Goal: Task Accomplishment & Management: Use online tool/utility

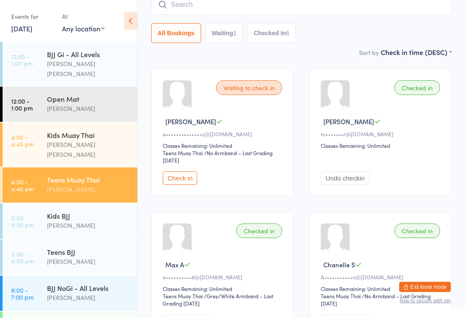
scroll to position [67, 0]
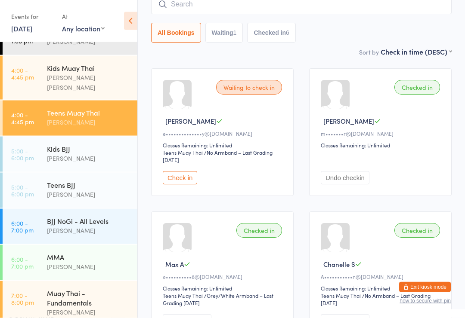
click at [89, 216] on div "BJJ NoGi - All Levels" at bounding box center [88, 220] width 83 height 9
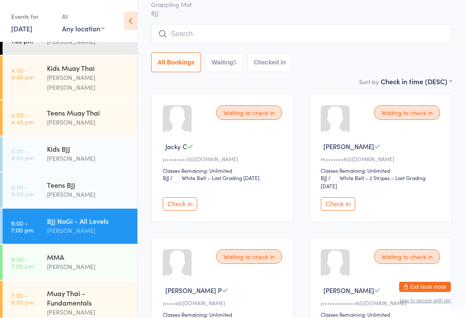
scroll to position [58, 0]
click at [343, 203] on button "Check in" at bounding box center [338, 203] width 34 height 13
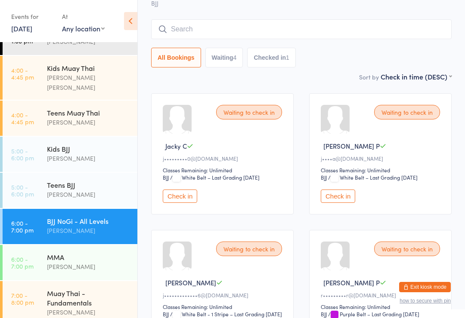
click at [57, 180] on div "Teens BJJ" at bounding box center [88, 184] width 83 height 9
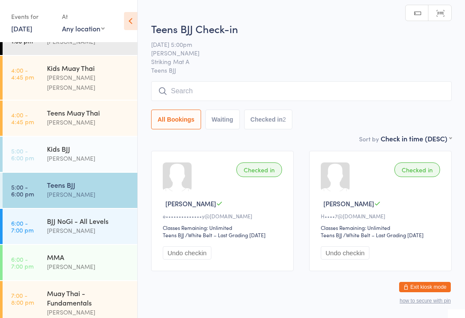
click at [202, 85] on input "search" at bounding box center [301, 91] width 300 height 20
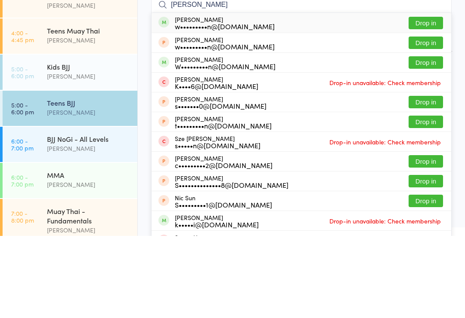
type input "[PERSON_NAME]"
click at [288, 95] on div "[PERSON_NAME] w•••••••••n@[DOMAIN_NAME] Drop in" at bounding box center [301, 105] width 300 height 20
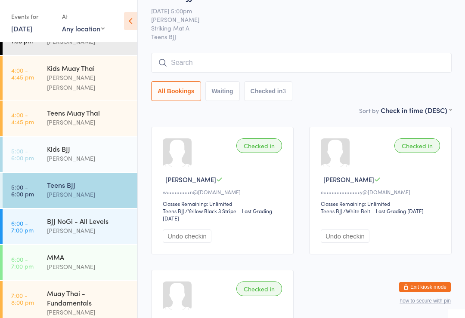
click at [68, 144] on div "Kids BJJ" at bounding box center [88, 148] width 83 height 9
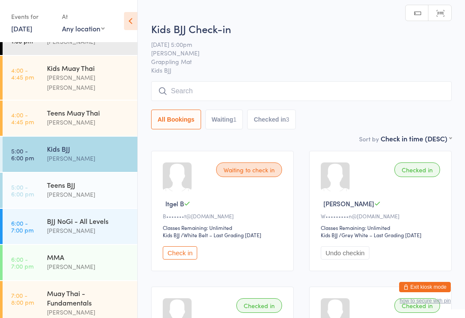
click at [227, 95] on input "search" at bounding box center [301, 91] width 300 height 20
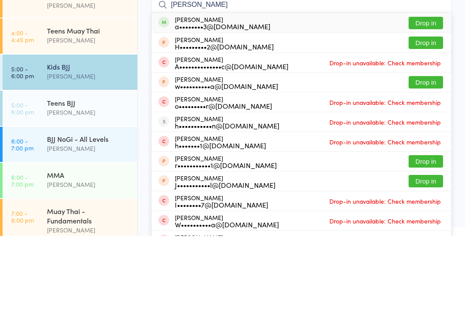
type input "[PERSON_NAME]"
click at [429, 99] on button "Drop in" at bounding box center [425, 105] width 34 height 12
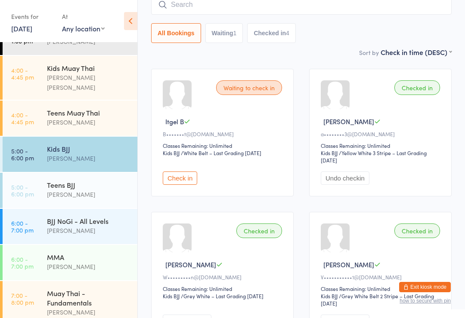
click at [380, 9] on input "search" at bounding box center [301, 5] width 300 height 20
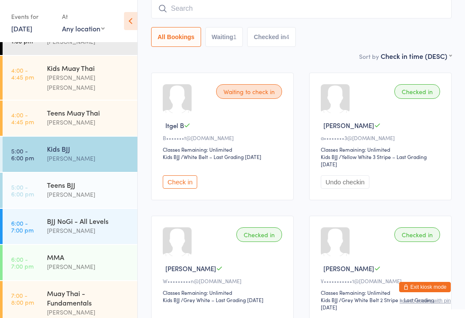
scroll to position [78, 0]
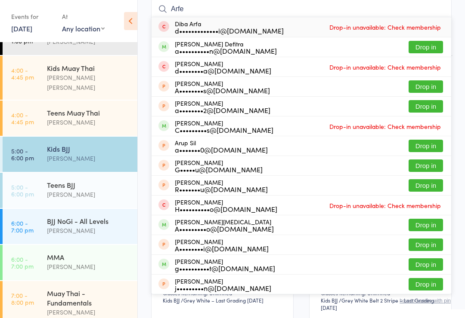
type input "Arfe"
click at [428, 52] on button "Drop in" at bounding box center [425, 47] width 34 height 12
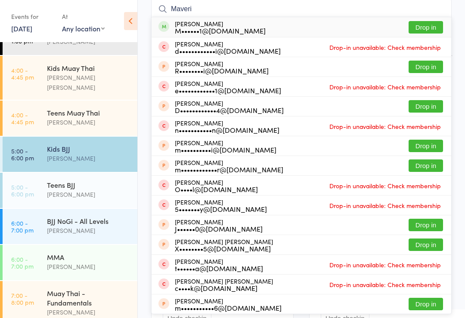
type input "Maveri"
click at [243, 30] on div "M••••••1@[DOMAIN_NAME]" at bounding box center [220, 30] width 91 height 7
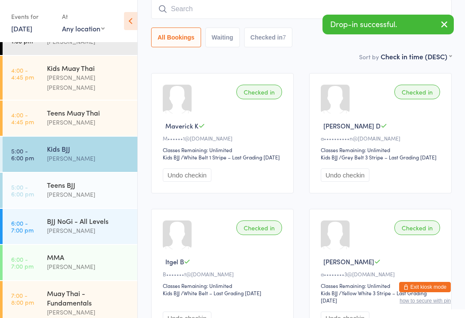
click at [210, 7] on input "search" at bounding box center [301, 9] width 300 height 20
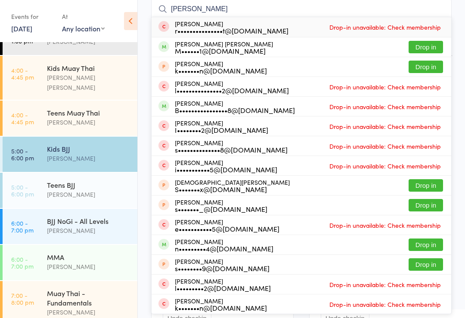
type input "[PERSON_NAME]"
click at [428, 46] on button "Drop in" at bounding box center [425, 47] width 34 height 12
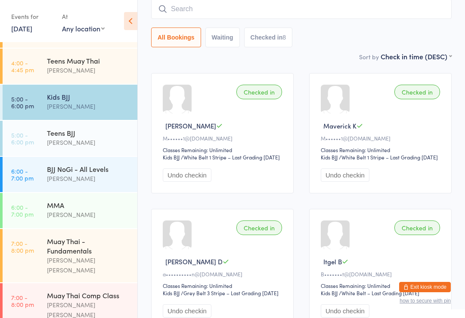
scroll to position [122, 0]
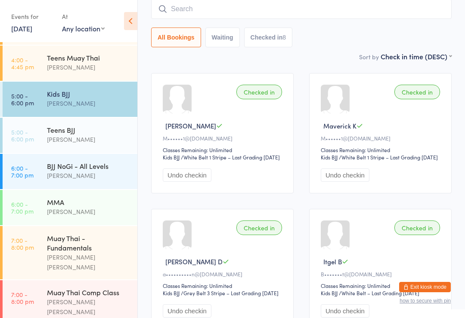
click at [93, 89] on div "Kids BJJ" at bounding box center [88, 93] width 83 height 9
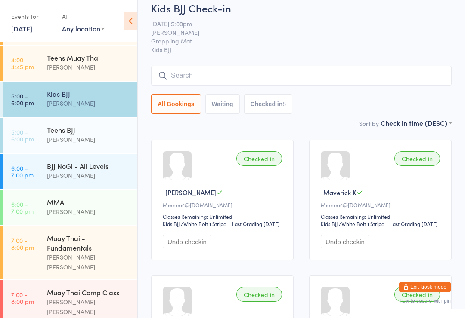
scroll to position [0, 0]
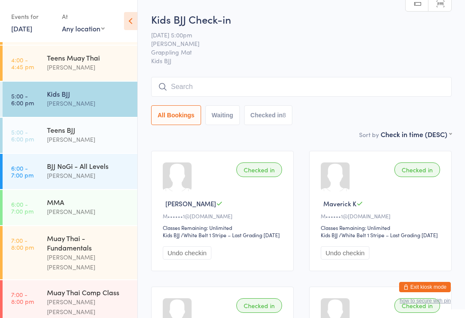
click at [216, 92] on input "search" at bounding box center [301, 87] width 300 height 20
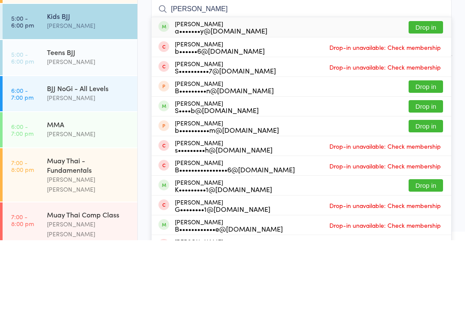
type input "[PERSON_NAME]"
click at [434, 99] on button "Drop in" at bounding box center [425, 105] width 34 height 12
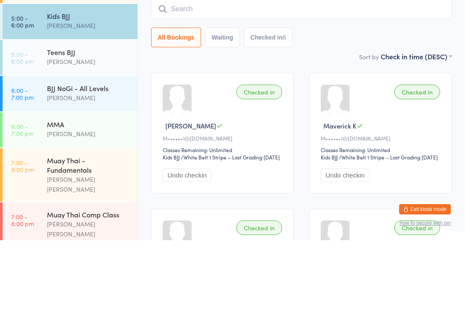
scroll to position [78, 0]
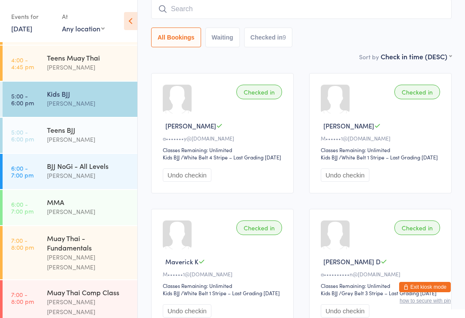
click at [303, 5] on input "search" at bounding box center [301, 9] width 300 height 20
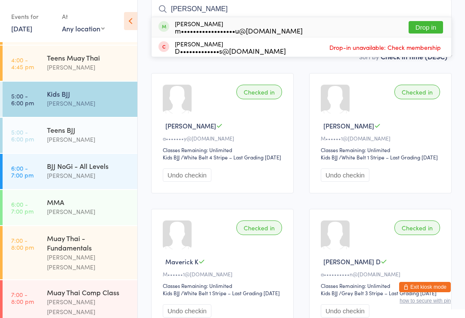
type input "[PERSON_NAME]"
click at [431, 26] on button "Drop in" at bounding box center [425, 27] width 34 height 12
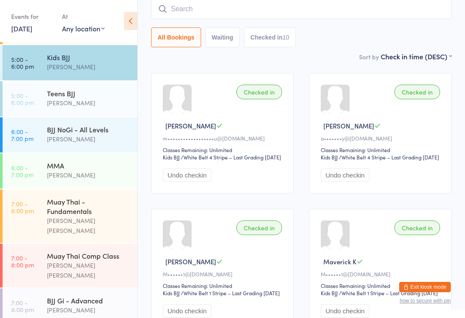
scroll to position [155, 0]
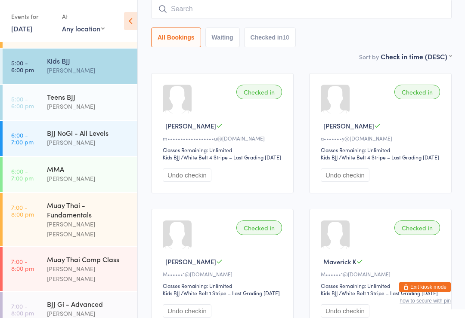
click at [110, 138] on div "[PERSON_NAME]" at bounding box center [88, 143] width 83 height 10
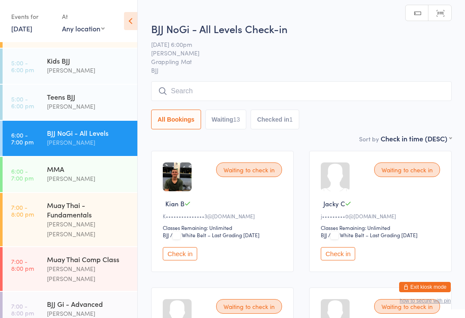
click at [271, 93] on input "search" at bounding box center [301, 91] width 300 height 20
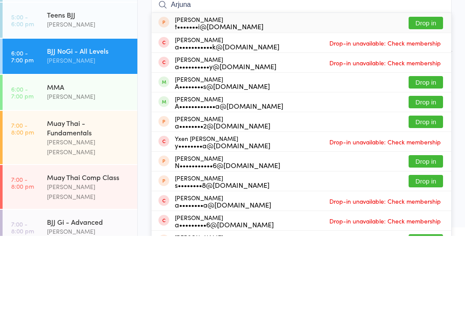
type input "Arjuna"
click at [431, 158] on button "Drop in" at bounding box center [425, 164] width 34 height 12
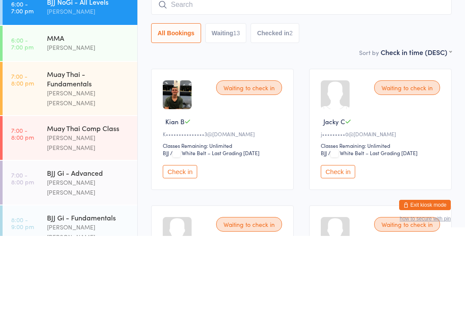
scroll to position [204, 0]
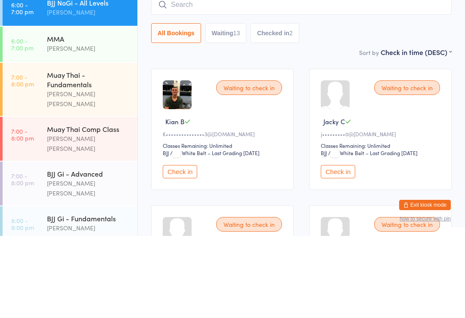
click at [99, 207] on div "Muay Thai Comp Class" at bounding box center [88, 211] width 83 height 9
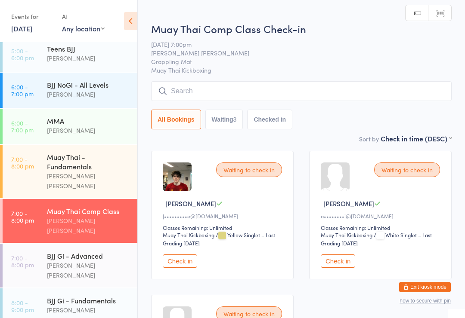
click at [116, 216] on div "[PERSON_NAME] [PERSON_NAME]" at bounding box center [88, 226] width 83 height 20
click at [211, 97] on input "search" at bounding box center [301, 91] width 300 height 20
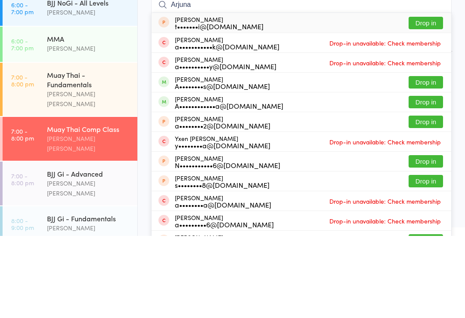
type input "Arjuna"
click at [431, 158] on button "Drop in" at bounding box center [425, 164] width 34 height 12
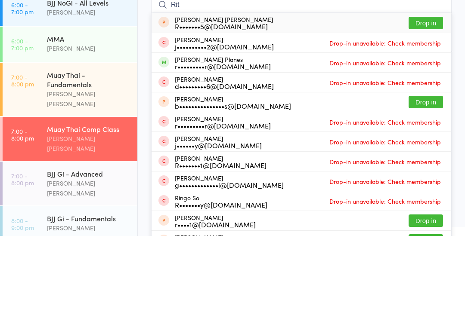
type input "Rit"
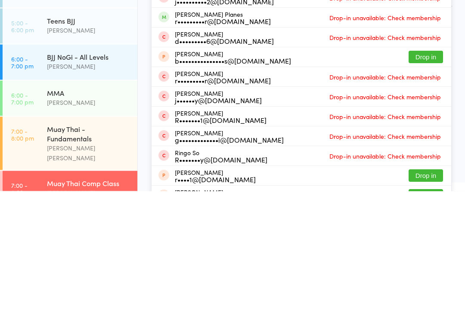
scroll to position [91, 0]
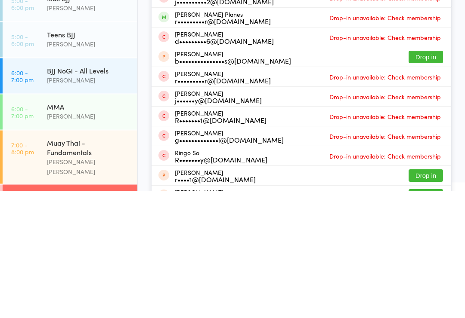
click at [62, 193] on div "BJJ NoGi - All Levels" at bounding box center [88, 197] width 83 height 9
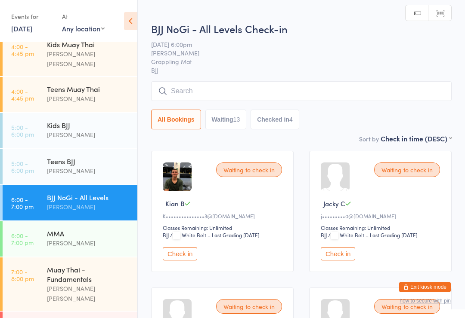
click at [195, 88] on input "search" at bounding box center [301, 91] width 300 height 20
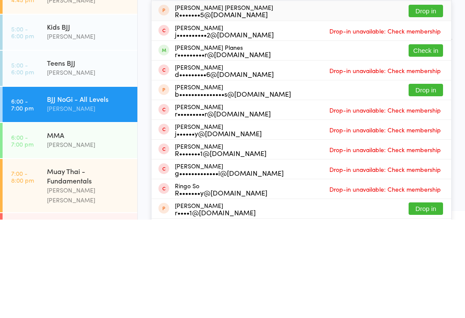
type input "Rit"
click at [415, 143] on button "Check in" at bounding box center [425, 149] width 34 height 12
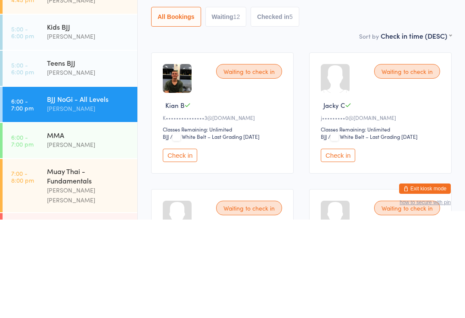
click at [83, 202] on div "[PERSON_NAME]" at bounding box center [88, 207] width 83 height 10
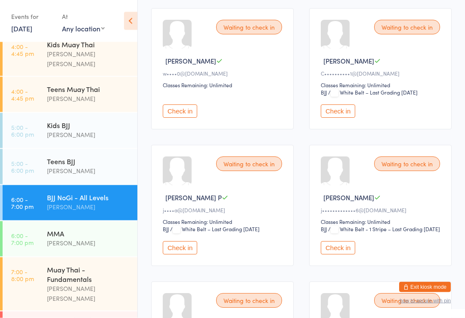
scroll to position [555, 0]
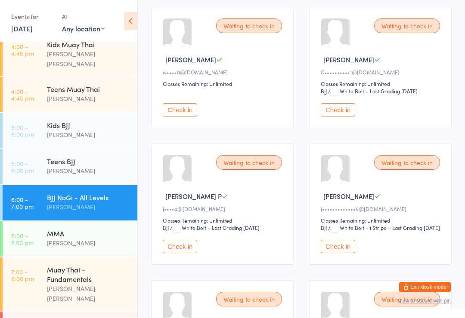
click at [345, 117] on button "Check in" at bounding box center [338, 109] width 34 height 13
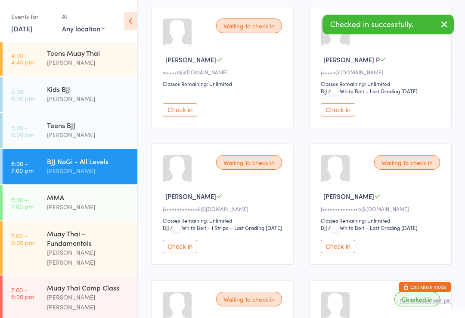
scroll to position [130, 0]
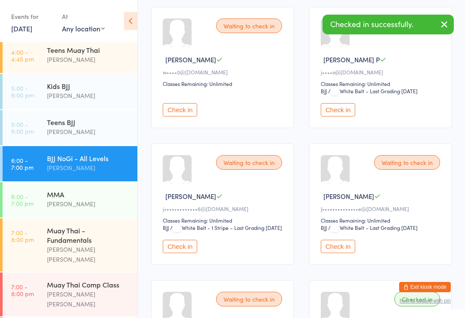
click at [54, 228] on div "Muay Thai - Fundamentals" at bounding box center [88, 235] width 83 height 19
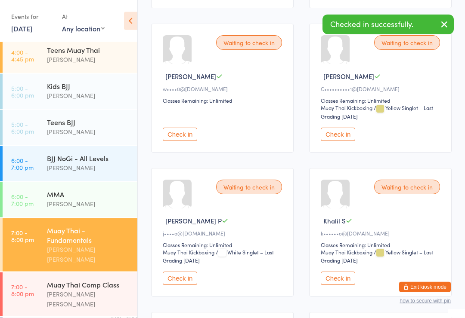
scroll to position [416, 0]
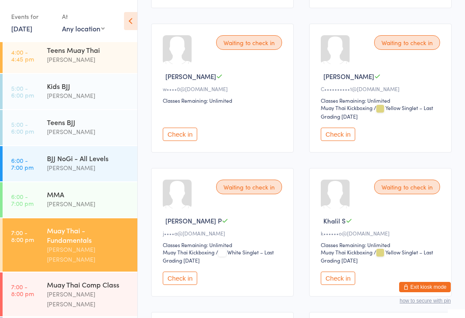
click at [352, 141] on button "Check in" at bounding box center [338, 134] width 34 height 13
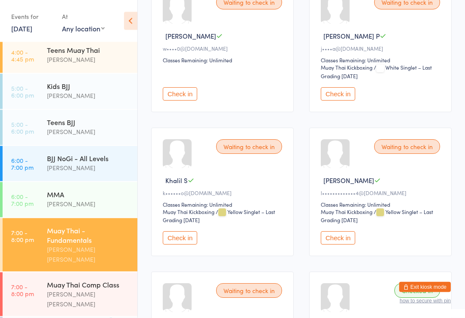
scroll to position [128, 0]
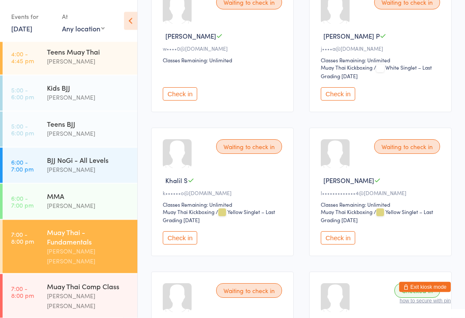
click at [90, 165] on div "[PERSON_NAME]" at bounding box center [88, 170] width 83 height 10
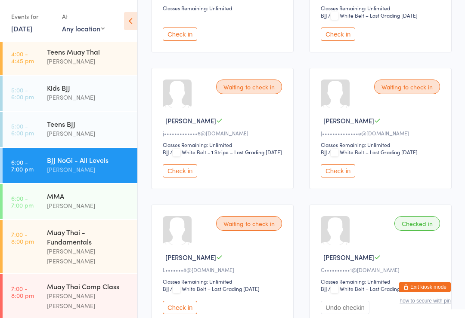
scroll to position [634, 0]
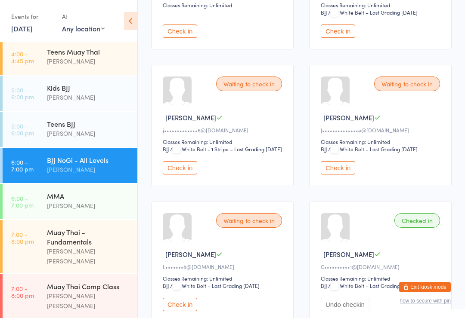
click at [339, 175] on button "Check in" at bounding box center [338, 167] width 34 height 13
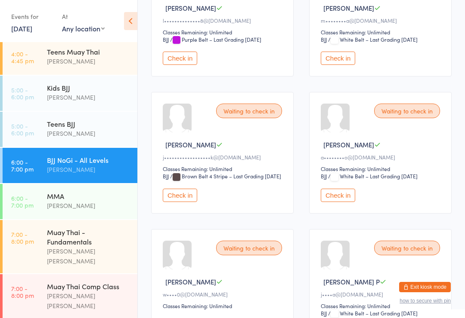
scroll to position [327, 0]
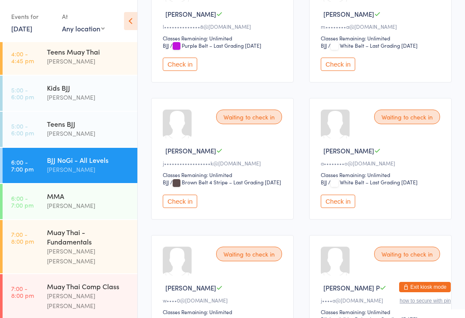
click at [186, 208] on button "Check in" at bounding box center [180, 201] width 34 height 13
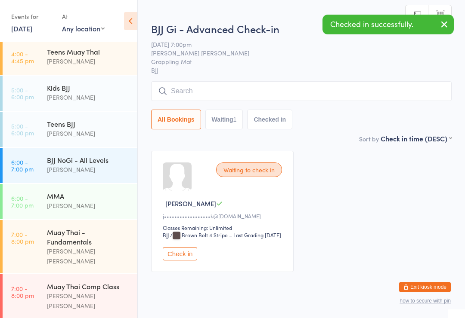
click at [181, 261] on button "Check in" at bounding box center [180, 253] width 34 height 13
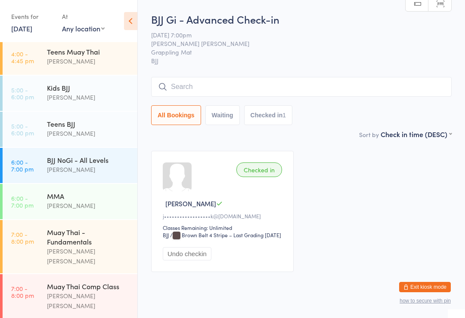
click at [100, 201] on div "[PERSON_NAME]" at bounding box center [88, 206] width 83 height 10
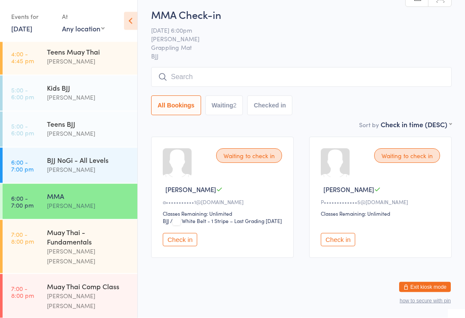
scroll to position [15, 0]
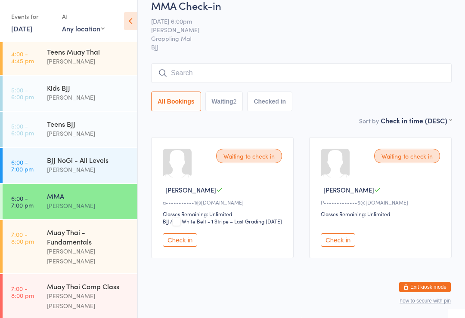
click at [316, 72] on input "search" at bounding box center [301, 73] width 300 height 20
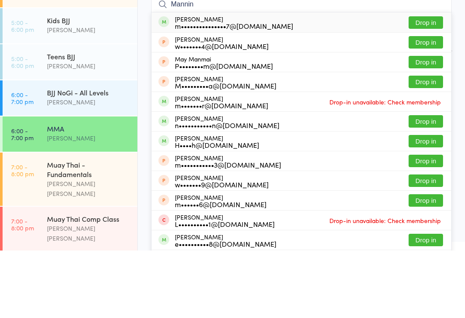
type input "Mannin"
click at [432, 84] on button "Drop in" at bounding box center [425, 90] width 34 height 12
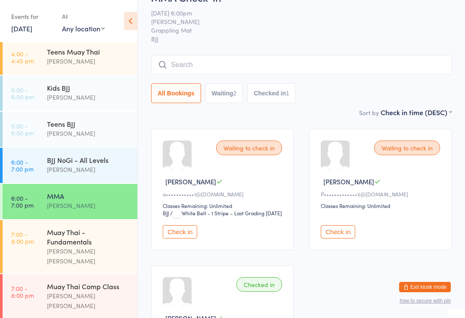
scroll to position [0, 0]
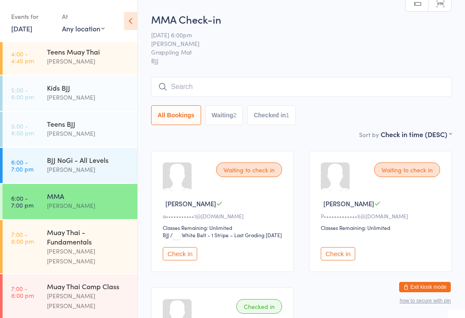
click at [113, 155] on div "BJJ NoGi - All Levels" at bounding box center [88, 159] width 83 height 9
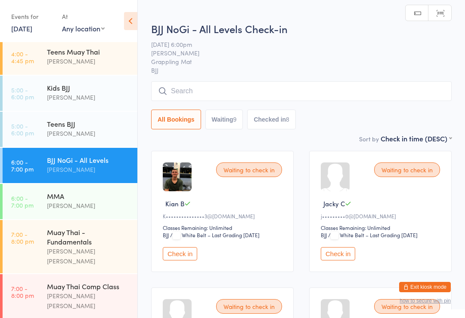
click at [266, 88] on input "search" at bounding box center [301, 91] width 300 height 20
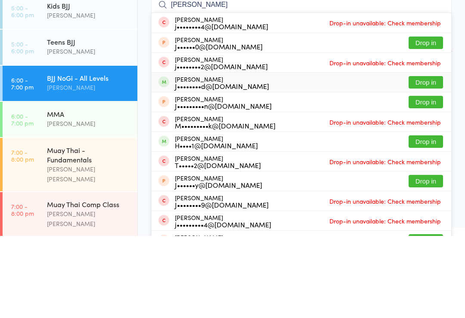
type input "[PERSON_NAME]"
click at [278, 155] on div "[PERSON_NAME] J••••••••d@[DOMAIN_NAME] Drop in" at bounding box center [301, 164] width 300 height 19
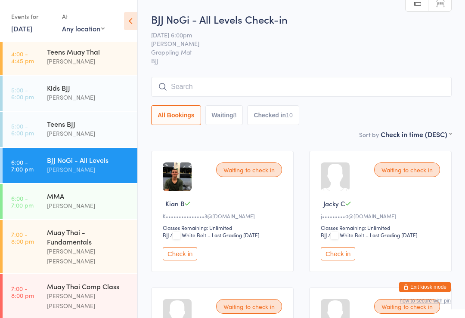
click at [264, 83] on input "search" at bounding box center [301, 87] width 300 height 20
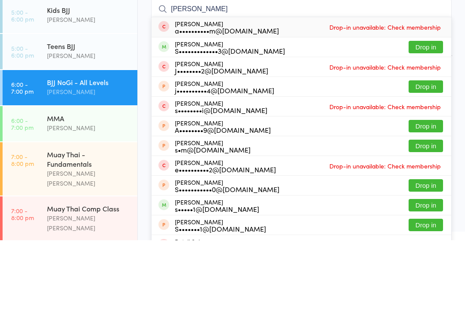
type input "[PERSON_NAME]"
click at [426, 119] on button "Drop in" at bounding box center [425, 125] width 34 height 12
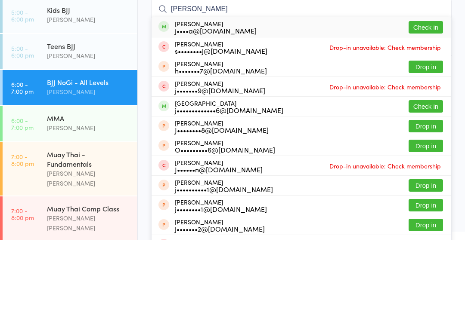
type input "[PERSON_NAME]"
click at [426, 99] on button "Check in" at bounding box center [425, 105] width 34 height 12
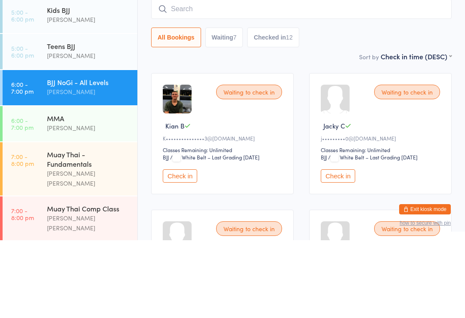
click at [200, 77] on input "search" at bounding box center [301, 87] width 300 height 20
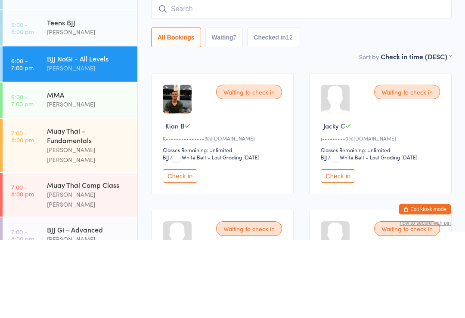
scroll to position [151, 0]
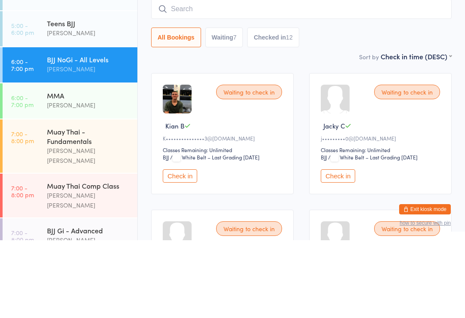
click at [86, 142] on div "[PERSON_NAME]" at bounding box center [88, 147] width 83 height 10
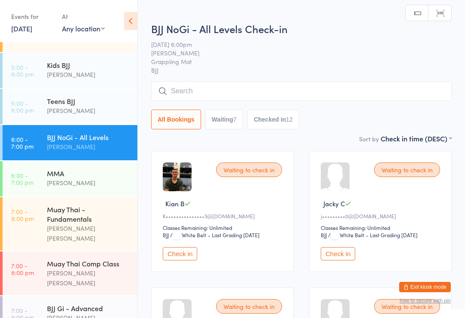
click at [214, 86] on input "search" at bounding box center [301, 91] width 300 height 20
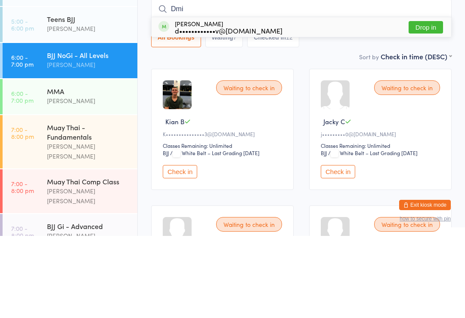
type input "Dmi"
click at [424, 103] on button "Drop in" at bounding box center [425, 109] width 34 height 12
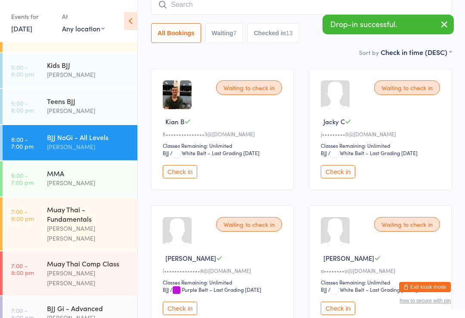
click at [48, 169] on div "MMA" at bounding box center [88, 173] width 83 height 9
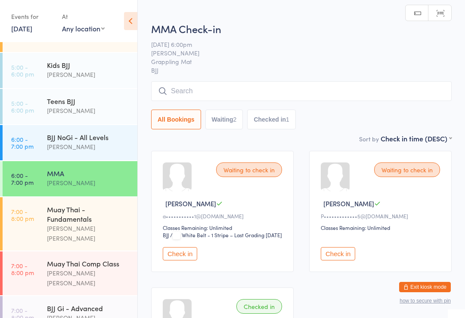
click at [216, 96] on input "search" at bounding box center [301, 91] width 300 height 20
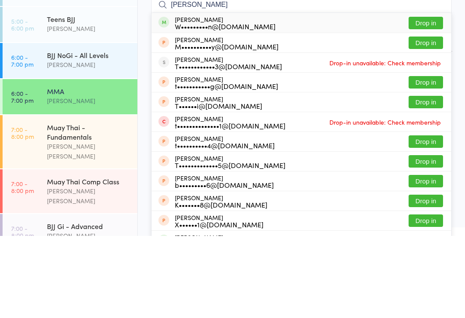
type input "[PERSON_NAME]"
click at [419, 99] on button "Drop in" at bounding box center [425, 105] width 34 height 12
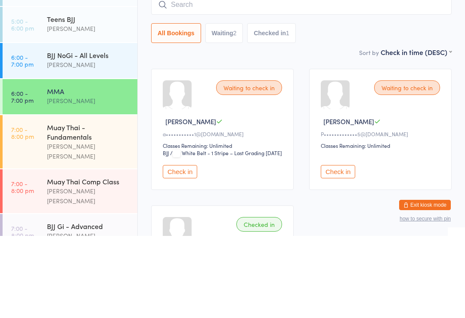
scroll to position [82, 0]
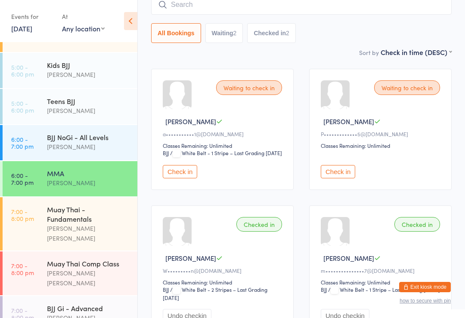
click at [233, 14] on input "search" at bounding box center [301, 5] width 300 height 20
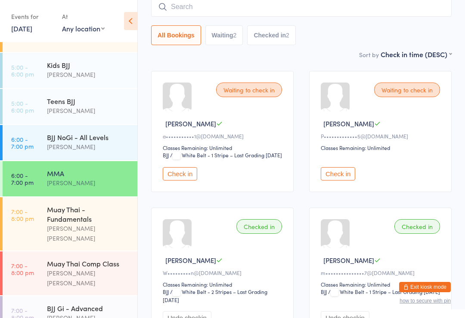
scroll to position [78, 0]
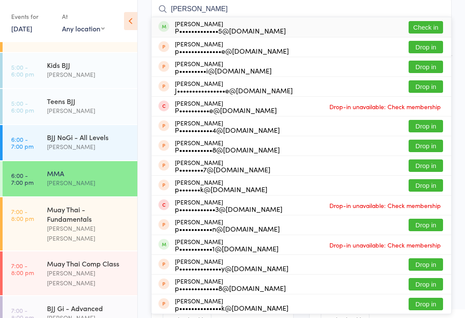
type input "[PERSON_NAME]"
click at [431, 24] on button "Check in" at bounding box center [425, 27] width 34 height 12
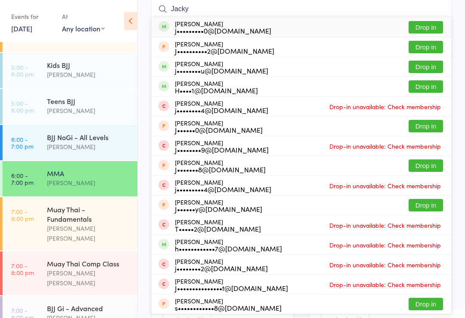
type input "Jacky"
click at [430, 25] on button "Drop in" at bounding box center [425, 27] width 34 height 12
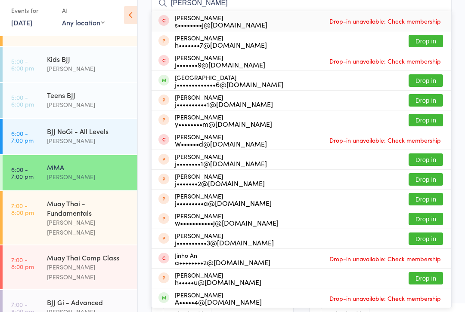
type input "[PERSON_NAME]"
click at [425, 80] on button "Drop in" at bounding box center [425, 86] width 34 height 12
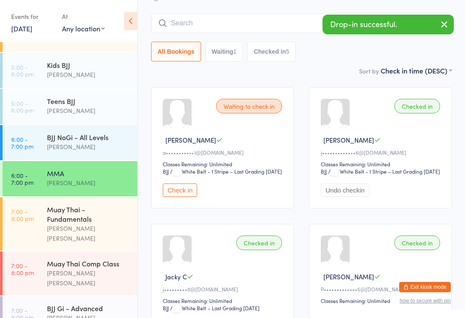
scroll to position [61, 0]
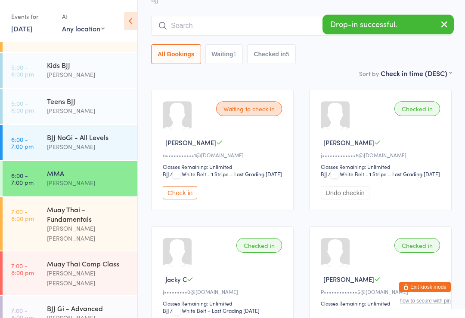
click at [442, 22] on icon "button" at bounding box center [444, 24] width 10 height 11
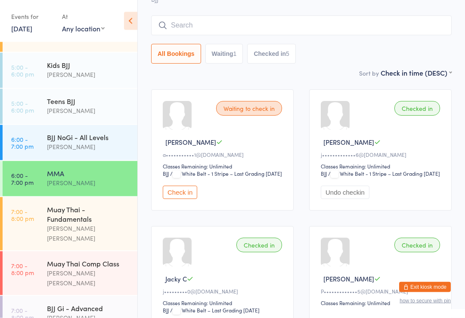
click at [324, 35] on input "search" at bounding box center [301, 26] width 300 height 20
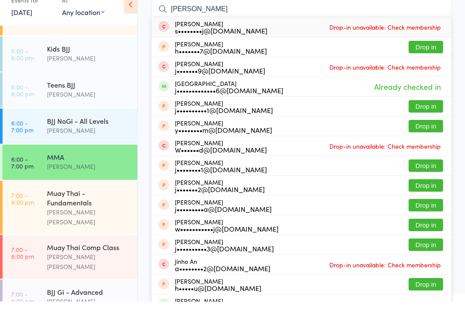
type input "[PERSON_NAME]"
click at [380, 96] on span "Already checked in" at bounding box center [407, 103] width 71 height 15
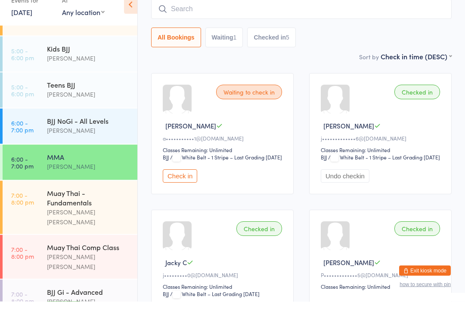
click at [82, 133] on div "BJJ NoGi - All Levels" at bounding box center [88, 137] width 83 height 9
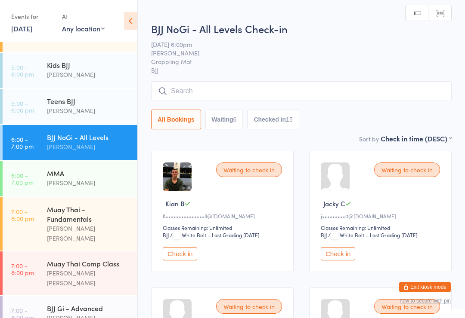
click at [353, 93] on input "search" at bounding box center [301, 91] width 300 height 20
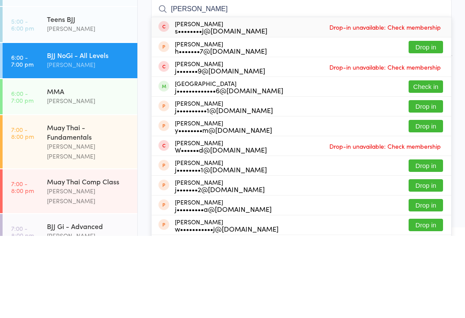
type input "[PERSON_NAME]"
click at [429, 163] on button "Check in" at bounding box center [425, 169] width 34 height 12
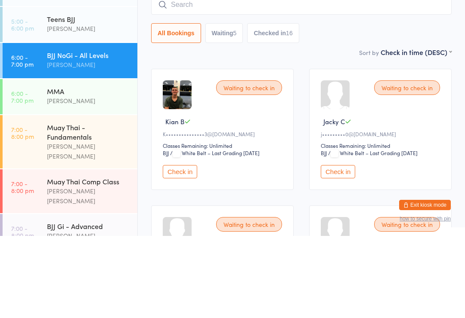
click at [71, 178] on div "[PERSON_NAME]" at bounding box center [88, 183] width 83 height 10
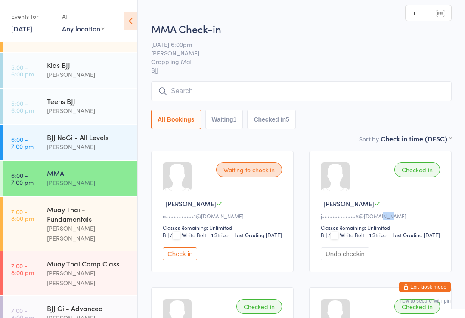
click at [343, 261] on button "Undo checkin" at bounding box center [345, 253] width 49 height 13
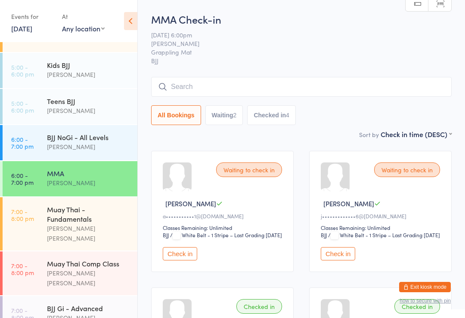
click at [46, 212] on link "7:00 - 8:00 pm Muay Thai - Fundamentals [PERSON_NAME] [PERSON_NAME]" at bounding box center [70, 224] width 135 height 53
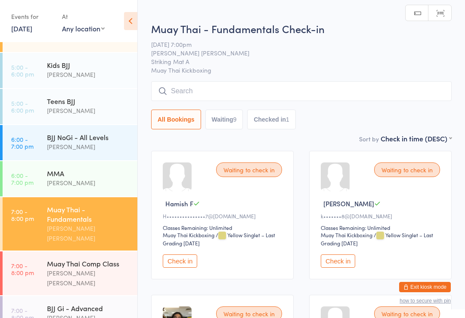
click at [32, 136] on time "6:00 - 7:00 pm" at bounding box center [22, 143] width 22 height 14
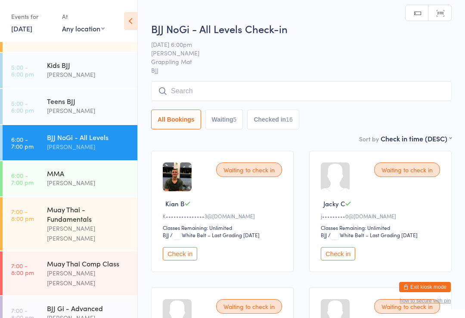
click at [187, 88] on input "search" at bounding box center [301, 91] width 300 height 20
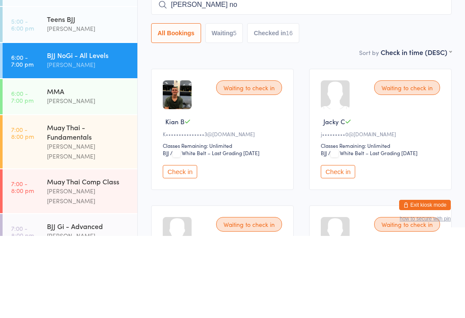
type input "[PERSON_NAME]"
